Goal: Task Accomplishment & Management: Use online tool/utility

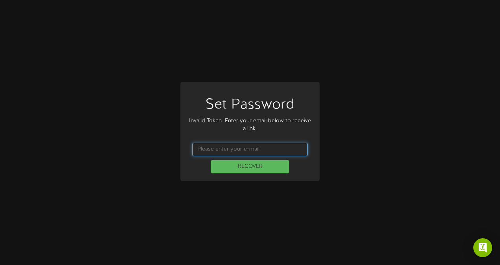
click at [252, 151] on input "text" at bounding box center [250, 149] width 116 height 13
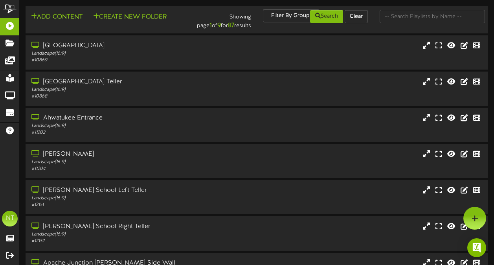
scroll to position [164, 0]
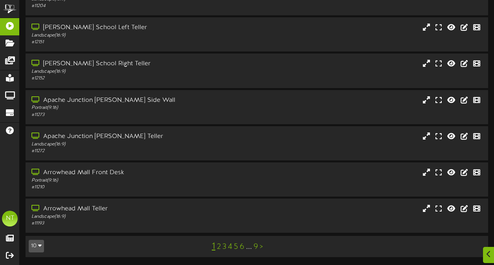
click at [236, 249] on link "5" at bounding box center [236, 247] width 4 height 9
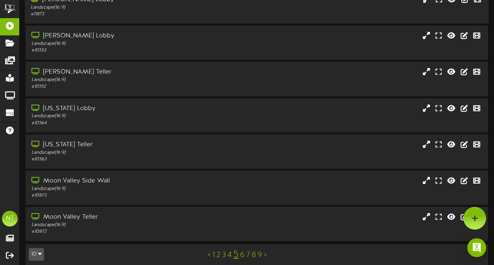
scroll to position [164, 0]
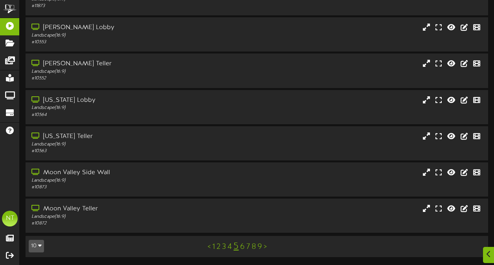
click at [243, 249] on link "6" at bounding box center [242, 247] width 5 height 9
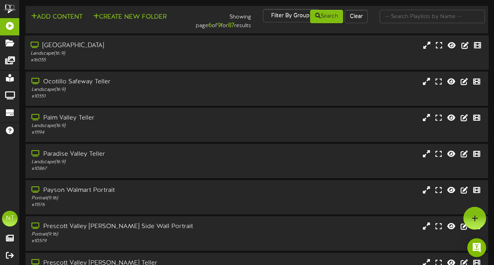
click at [91, 43] on div "[GEOGRAPHIC_DATA]" at bounding box center [122, 45] width 182 height 9
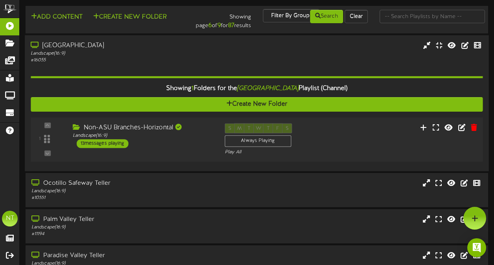
click at [156, 129] on div "Non-ASU Branches-Horizontal" at bounding box center [143, 127] width 140 height 9
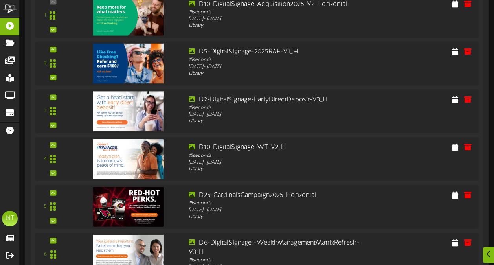
scroll to position [208, 0]
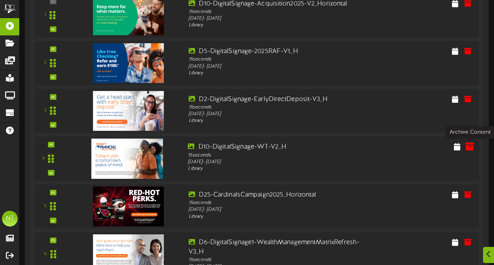
click at [471, 149] on icon at bounding box center [469, 146] width 9 height 9
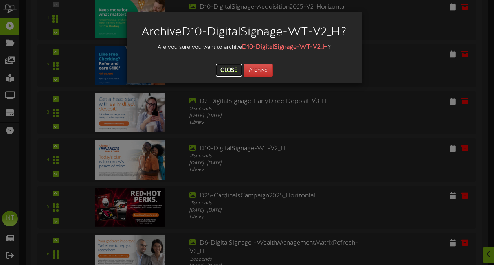
click at [235, 68] on button "Close" at bounding box center [229, 70] width 26 height 13
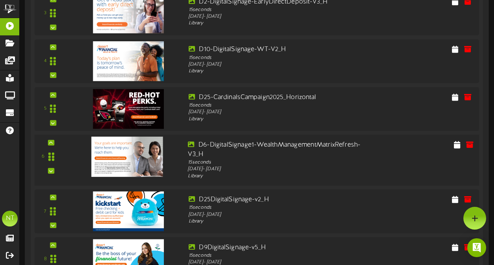
scroll to position [0, 0]
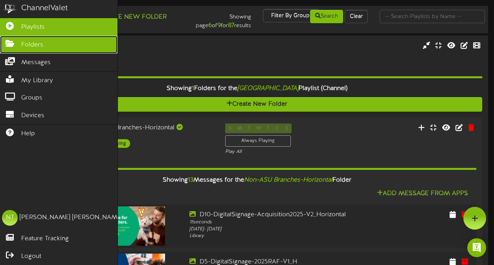
click at [26, 41] on span "Folders" at bounding box center [32, 44] width 22 height 9
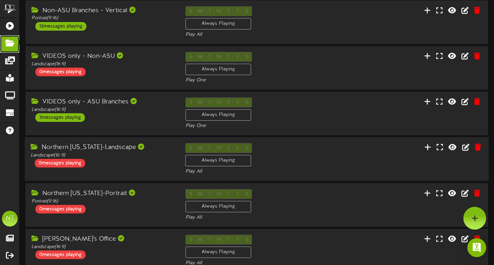
scroll to position [879, 0]
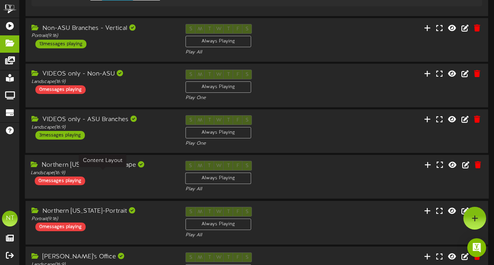
click at [109, 176] on div "Landscape ( 16:9 )" at bounding box center [102, 173] width 143 height 7
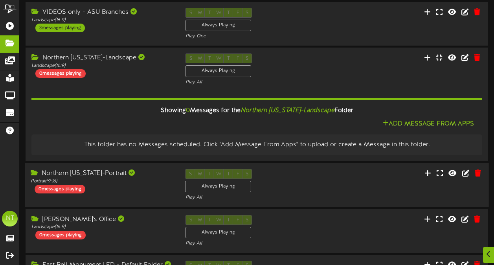
scroll to position [1005, 0]
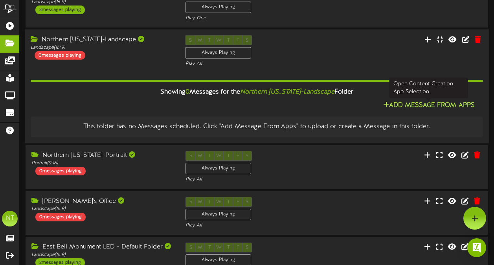
click at [439, 105] on button "Add Message From Apps" at bounding box center [429, 106] width 96 height 10
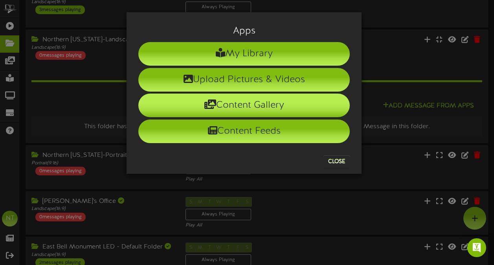
click at [250, 103] on li "Content Gallery" at bounding box center [244, 106] width 212 height 24
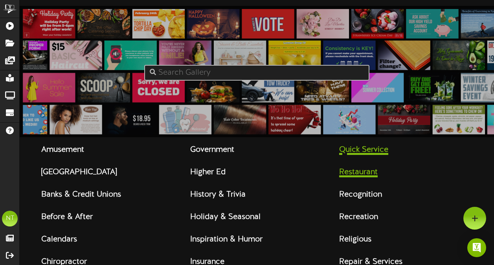
click at [421, 151] on li "Quick Service Restaurant" at bounding box center [383, 159] width 88 height 45
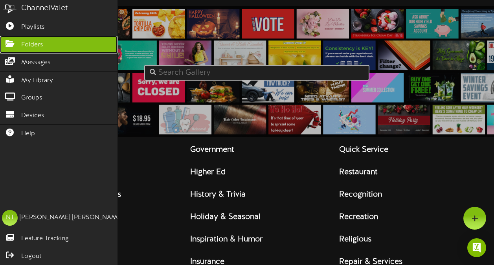
click at [26, 45] on span "Folders" at bounding box center [32, 44] width 22 height 9
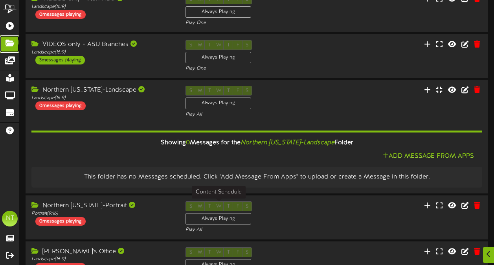
scroll to position [957, 0]
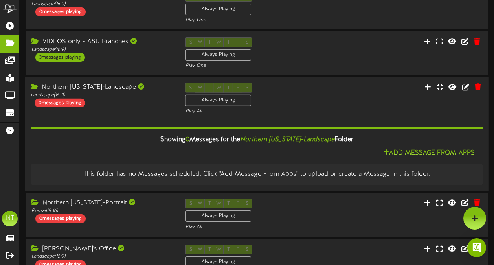
click at [98, 158] on div "Add Message From Apps" at bounding box center [257, 154] width 452 height 10
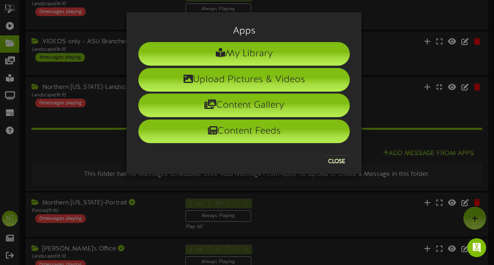
click at [65, 156] on div "Apps My Library Upload Pictures & Videos Content Gallery Content Feeds Close" at bounding box center [247, 132] width 494 height 265
